Goal: Transaction & Acquisition: Purchase product/service

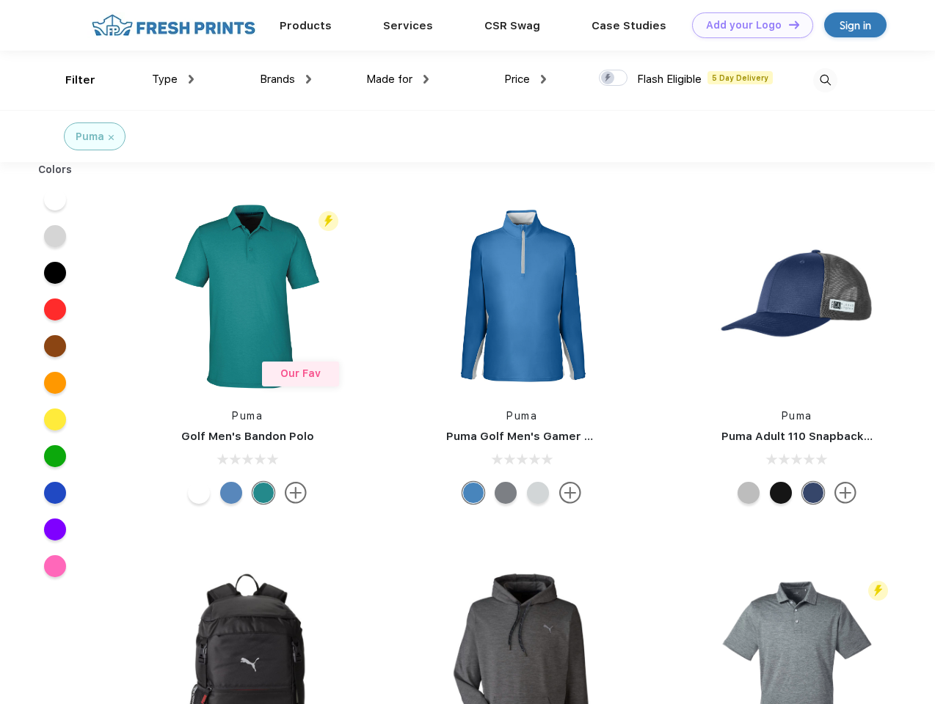
click at [747, 25] on link "Add your Logo Design Tool" at bounding box center [752, 25] width 121 height 26
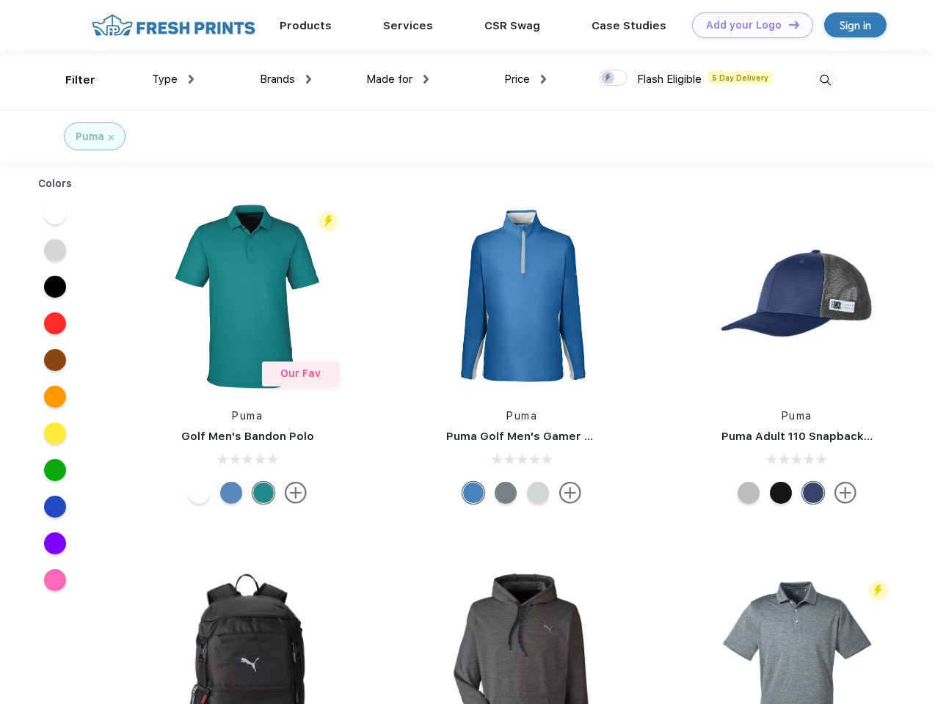
click at [0, 0] on div "Design Tool" at bounding box center [0, 0] width 0 height 0
click at [787, 24] on link "Add your Logo Design Tool" at bounding box center [752, 25] width 121 height 26
click at [70, 80] on div "Filter" at bounding box center [80, 80] width 30 height 17
click at [173, 79] on span "Type" at bounding box center [165, 79] width 26 height 13
click at [285, 79] on span "Brands" at bounding box center [277, 79] width 35 height 13
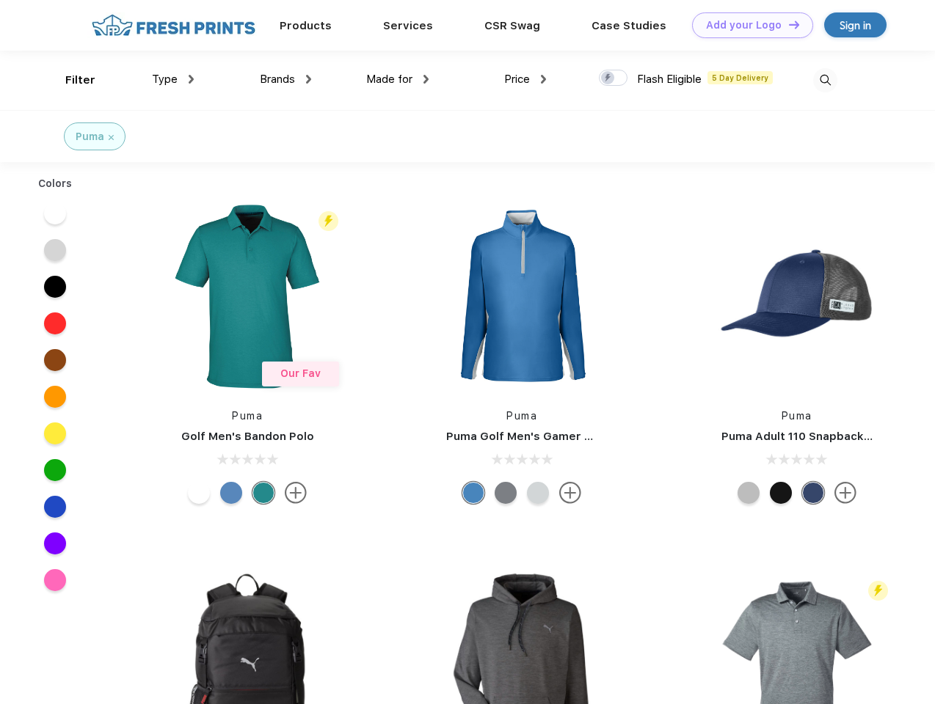
click at [398, 79] on span "Made for" at bounding box center [389, 79] width 46 height 13
click at [525, 79] on span "Price" at bounding box center [517, 79] width 26 height 13
click at [613, 79] on div at bounding box center [613, 78] width 29 height 16
click at [608, 79] on input "checkbox" at bounding box center [604, 74] width 10 height 10
click at [825, 80] on img at bounding box center [825, 80] width 24 height 24
